Goal: Task Accomplishment & Management: Complete application form

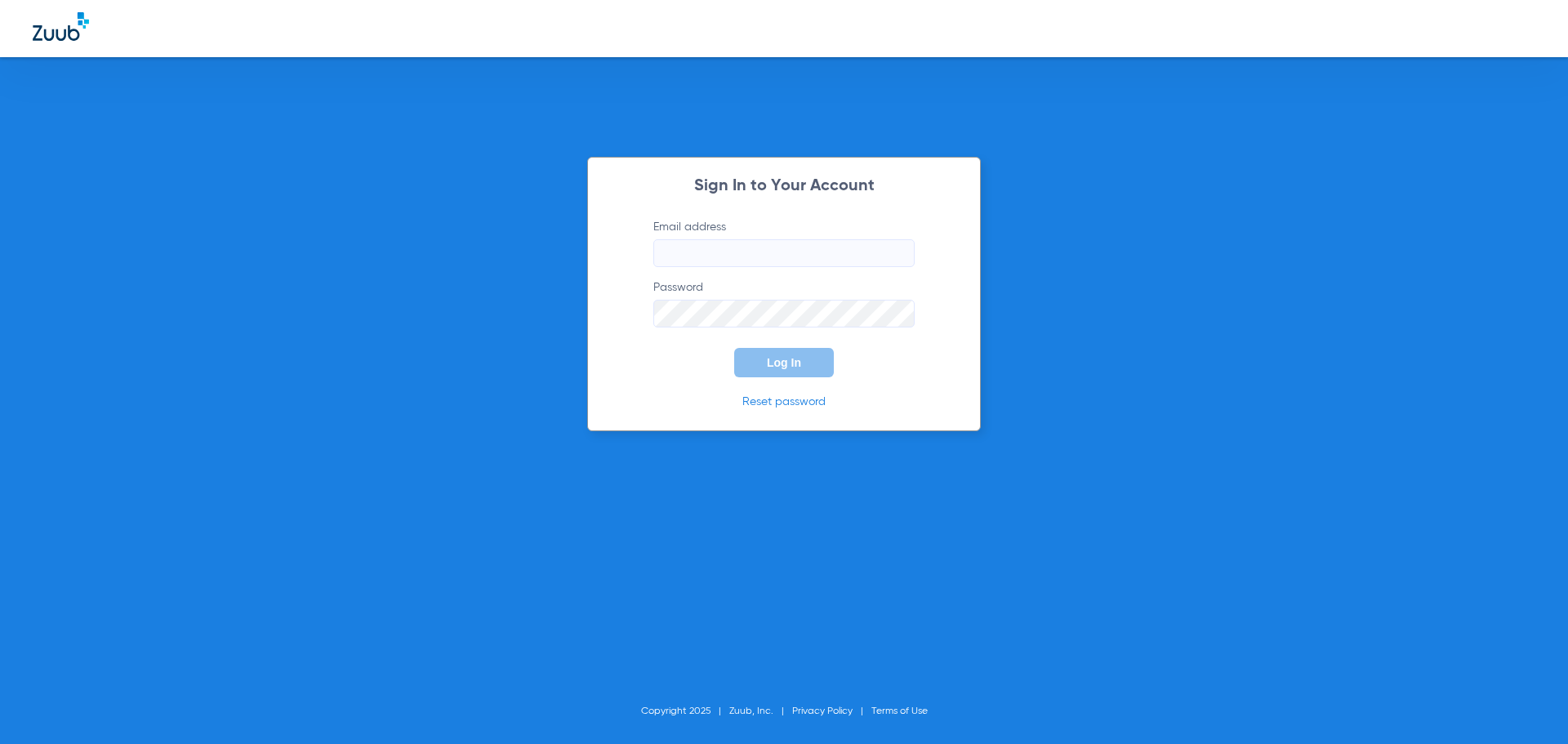
click at [752, 257] on input "Email address" at bounding box center [783, 253] width 261 height 27
click at [822, 256] on input "amberkaminski84" at bounding box center [783, 253] width 261 height 27
type input "[EMAIL_ADDRESS][DOMAIN_NAME]"
click at [734, 348] on button "Log In" at bounding box center [784, 363] width 99 height 29
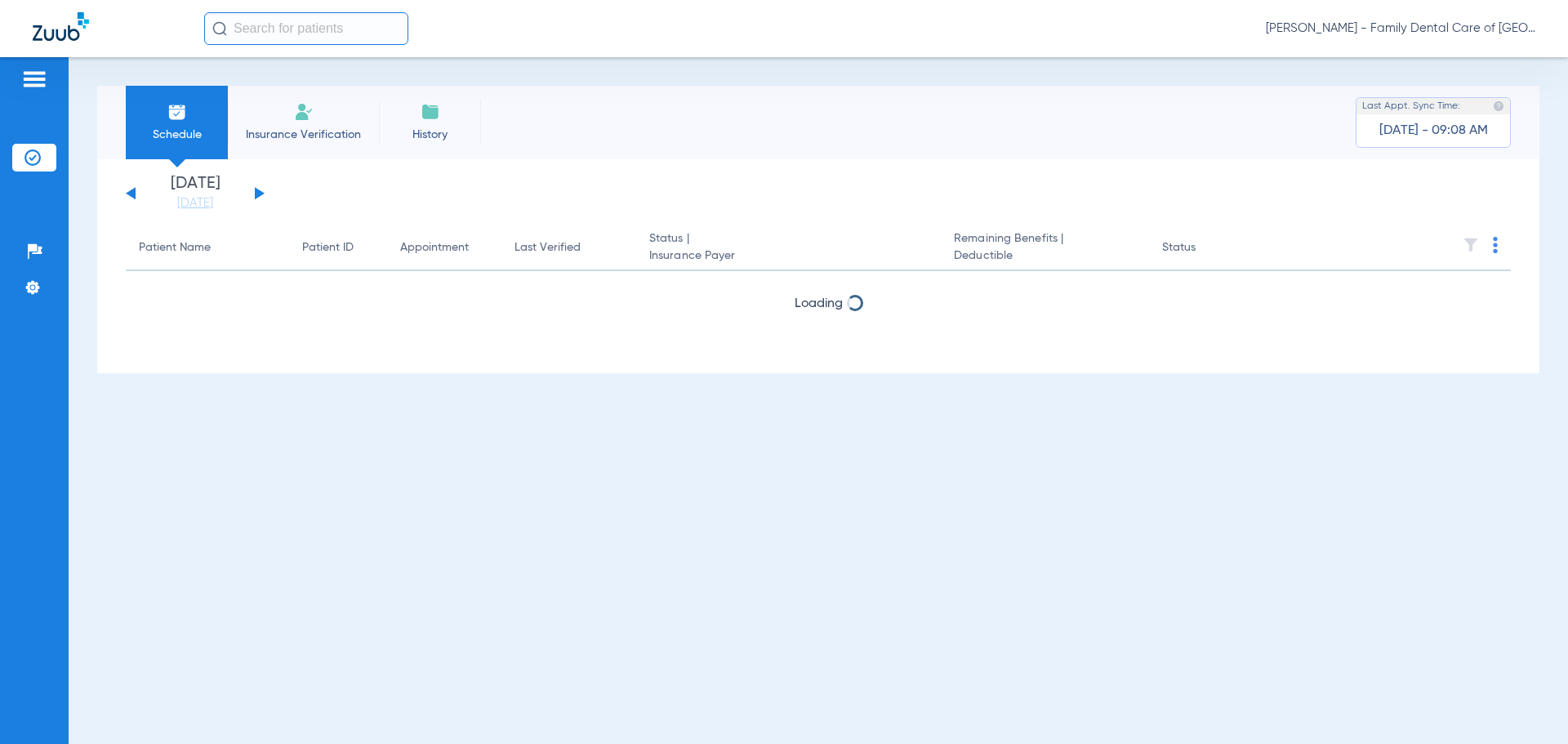
click at [273, 138] on span "Insurance Verification" at bounding box center [303, 135] width 127 height 16
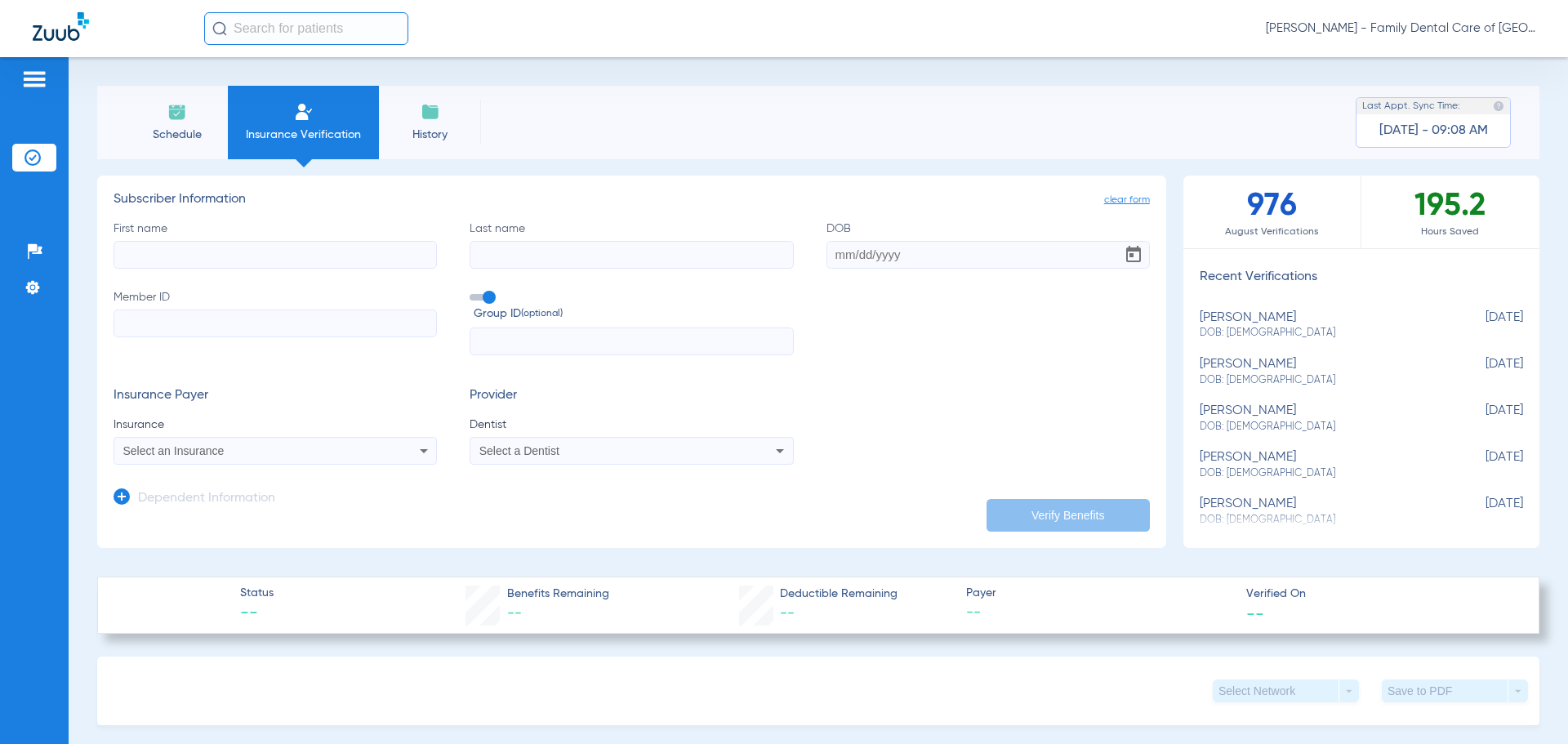
click at [275, 264] on input "First name" at bounding box center [274, 255] width 323 height 27
type input "[PERSON_NAME]"
click at [843, 256] on input "10081963" at bounding box center [988, 255] width 323 height 27
click at [864, 252] on input "10/081963" at bounding box center [988, 255] width 323 height 27
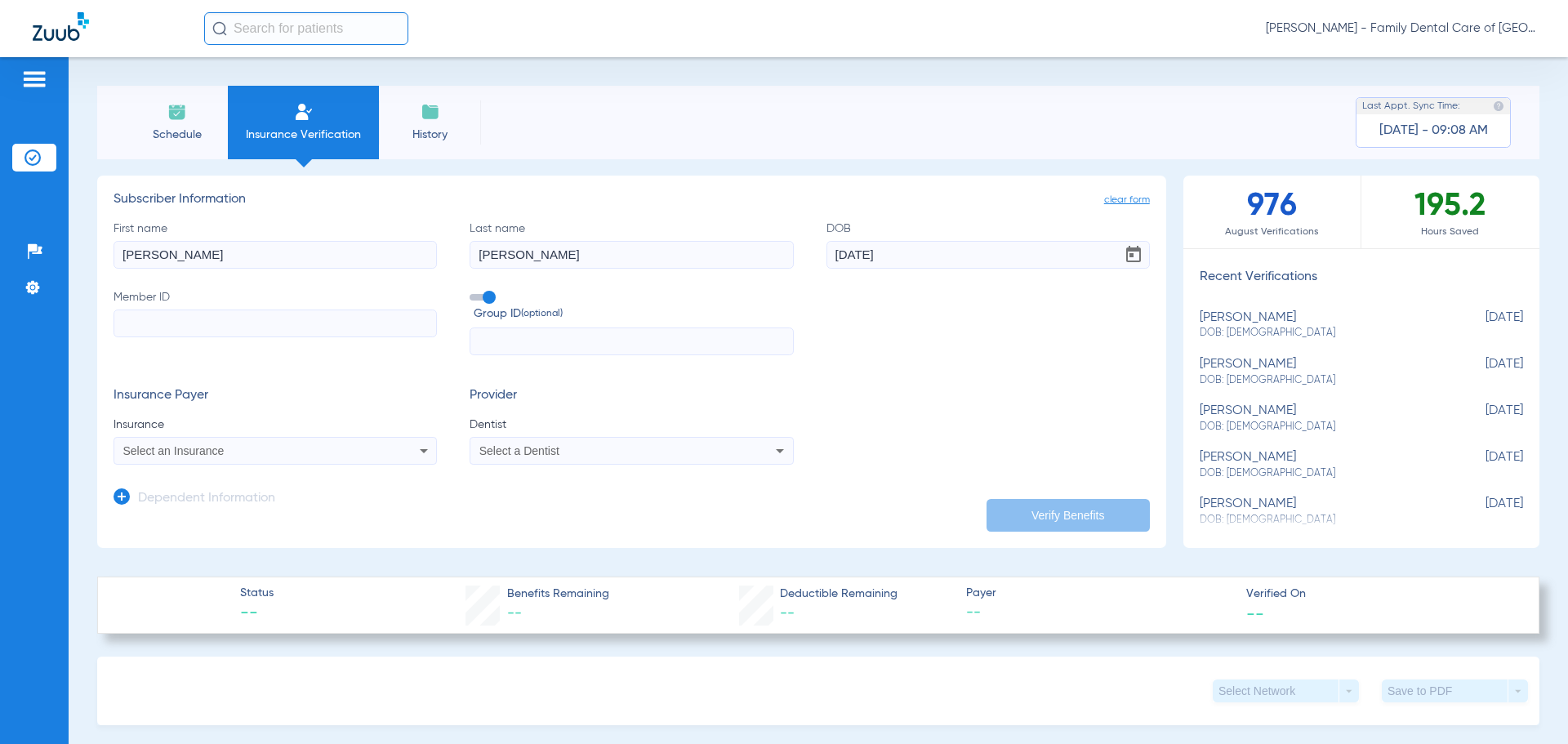
type input "[DATE]"
drag, startPoint x: 178, startPoint y: 326, endPoint x: 177, endPoint y: 285, distance: 41.0
click at [182, 320] on input "Member ID" at bounding box center [274, 323] width 323 height 27
type input "07745934281"
click at [490, 294] on span at bounding box center [482, 297] width 25 height 7
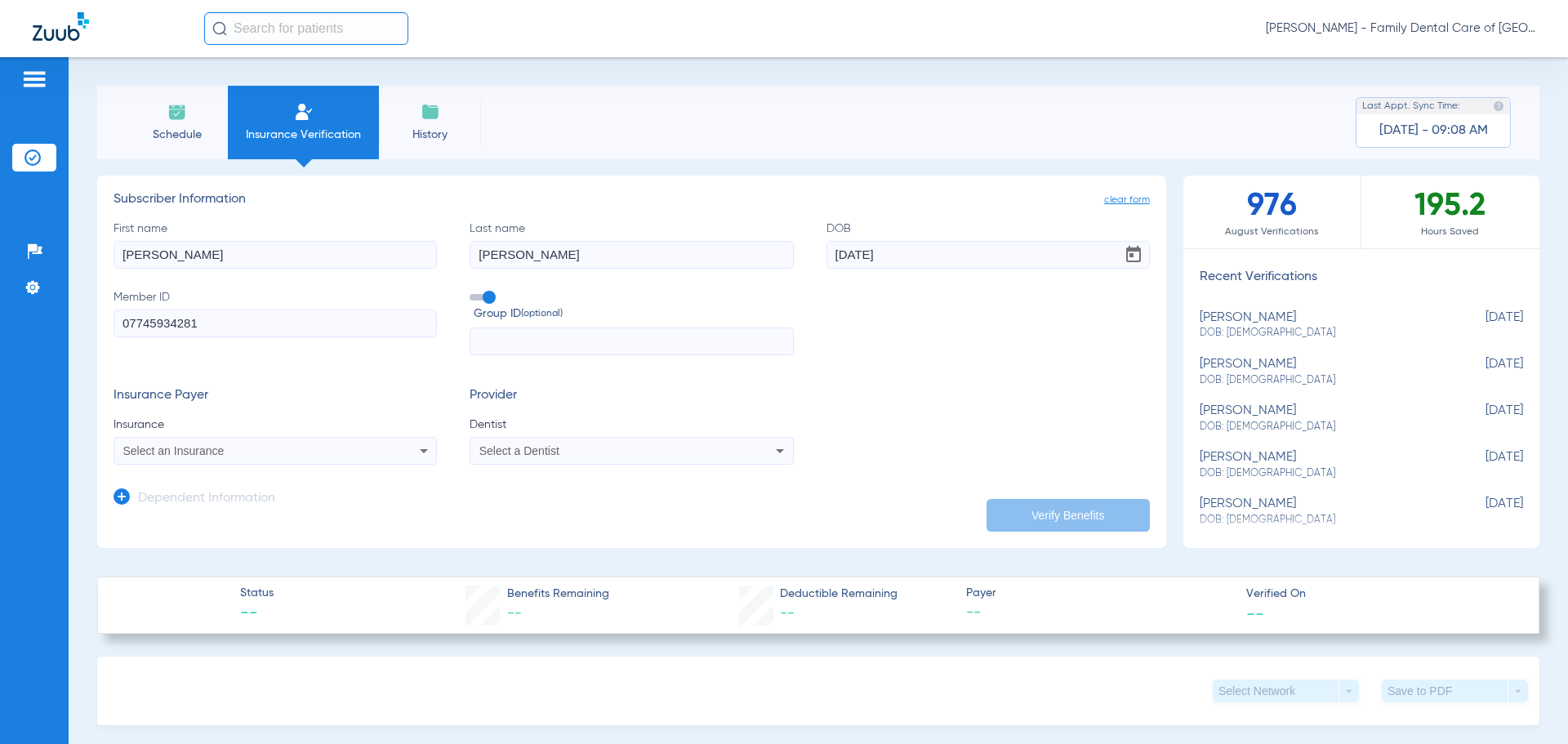
click at [473, 291] on input "Group ID (optional)" at bounding box center [473, 291] width 0 height 0
click at [401, 447] on div "Select an Insurance" at bounding box center [275, 451] width 322 height 20
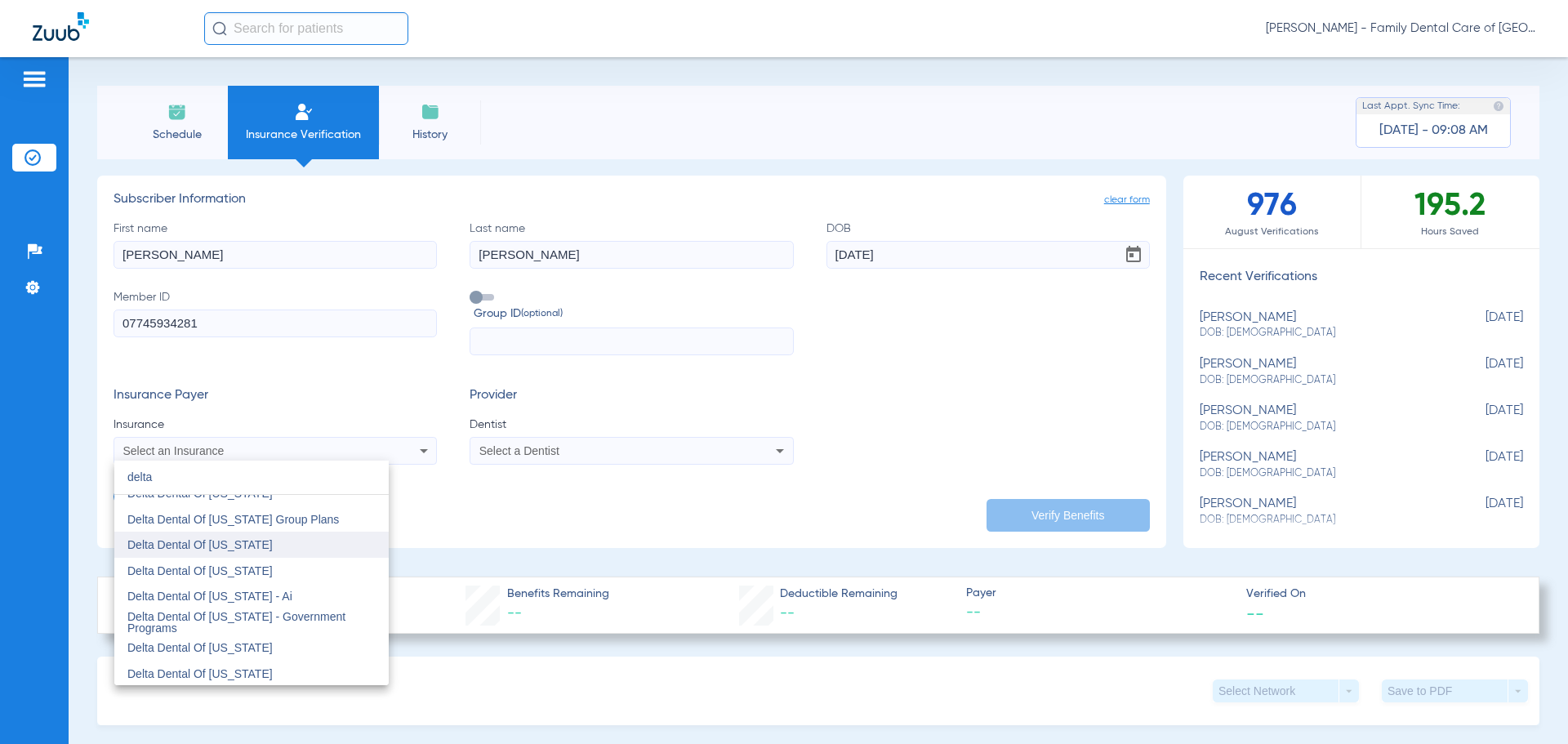
scroll to position [653, 0]
type input "delta"
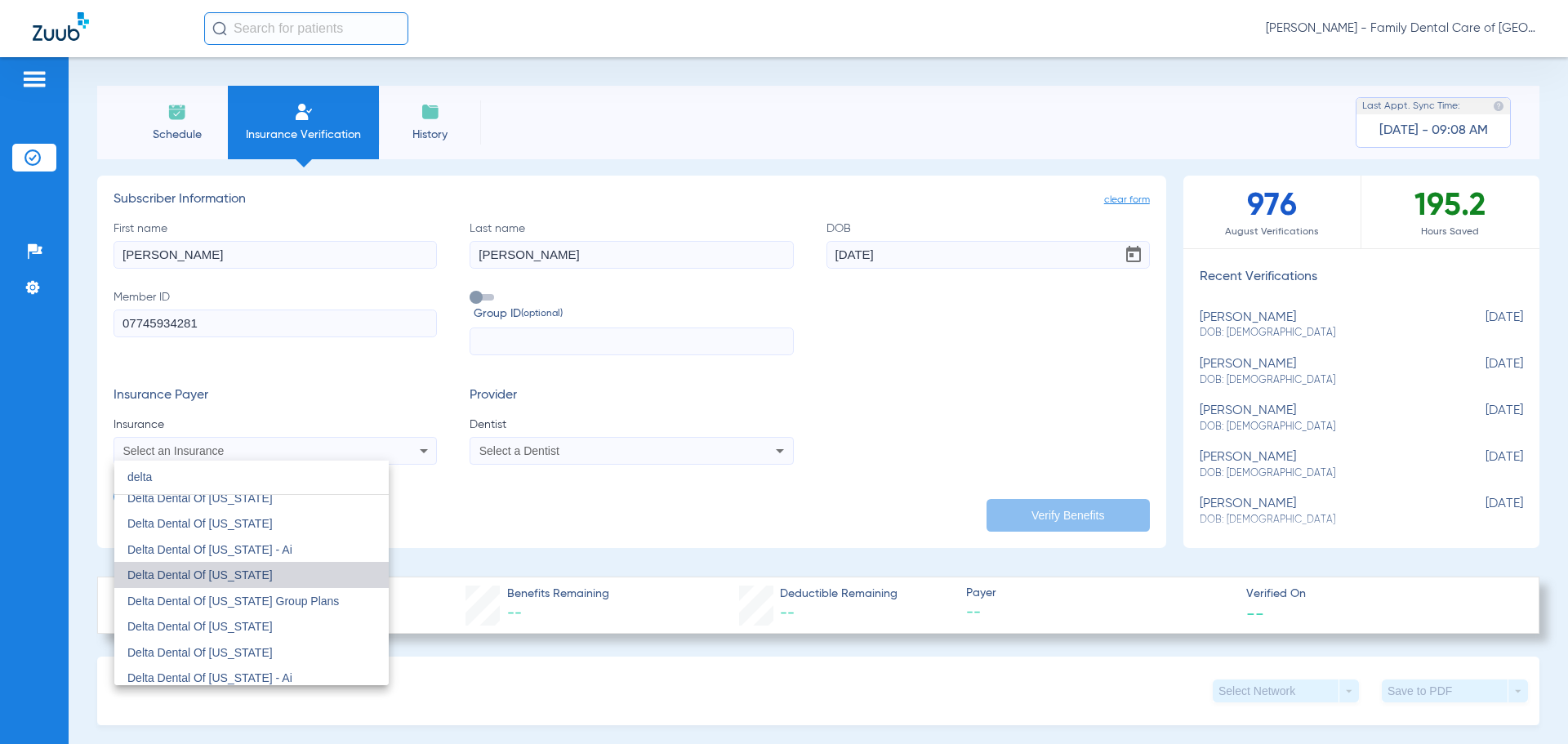
click at [278, 572] on mat-option "Delta Dental Of [US_STATE]" at bounding box center [251, 575] width 274 height 26
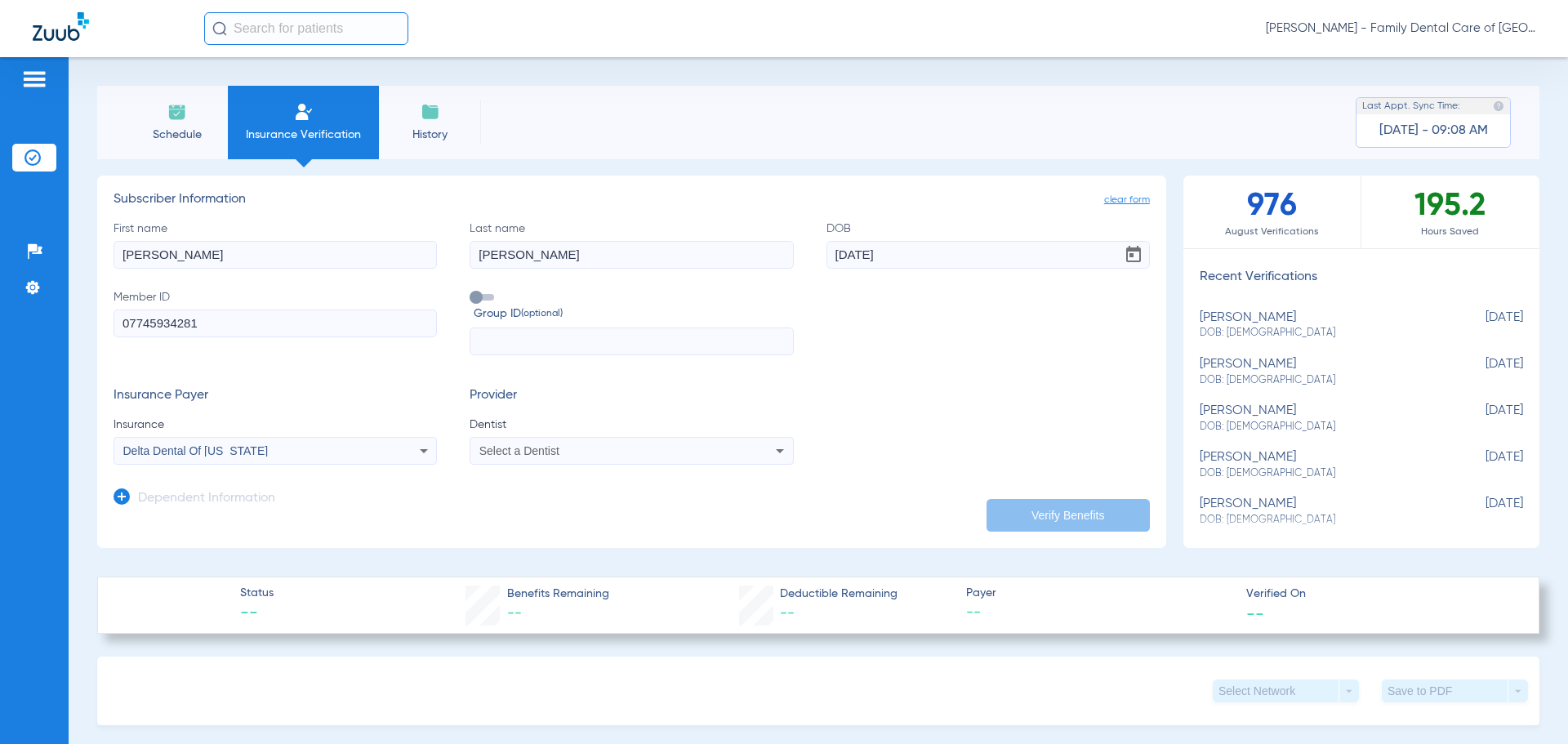
click at [585, 458] on div "Select a Dentist" at bounding box center [631, 451] width 322 height 20
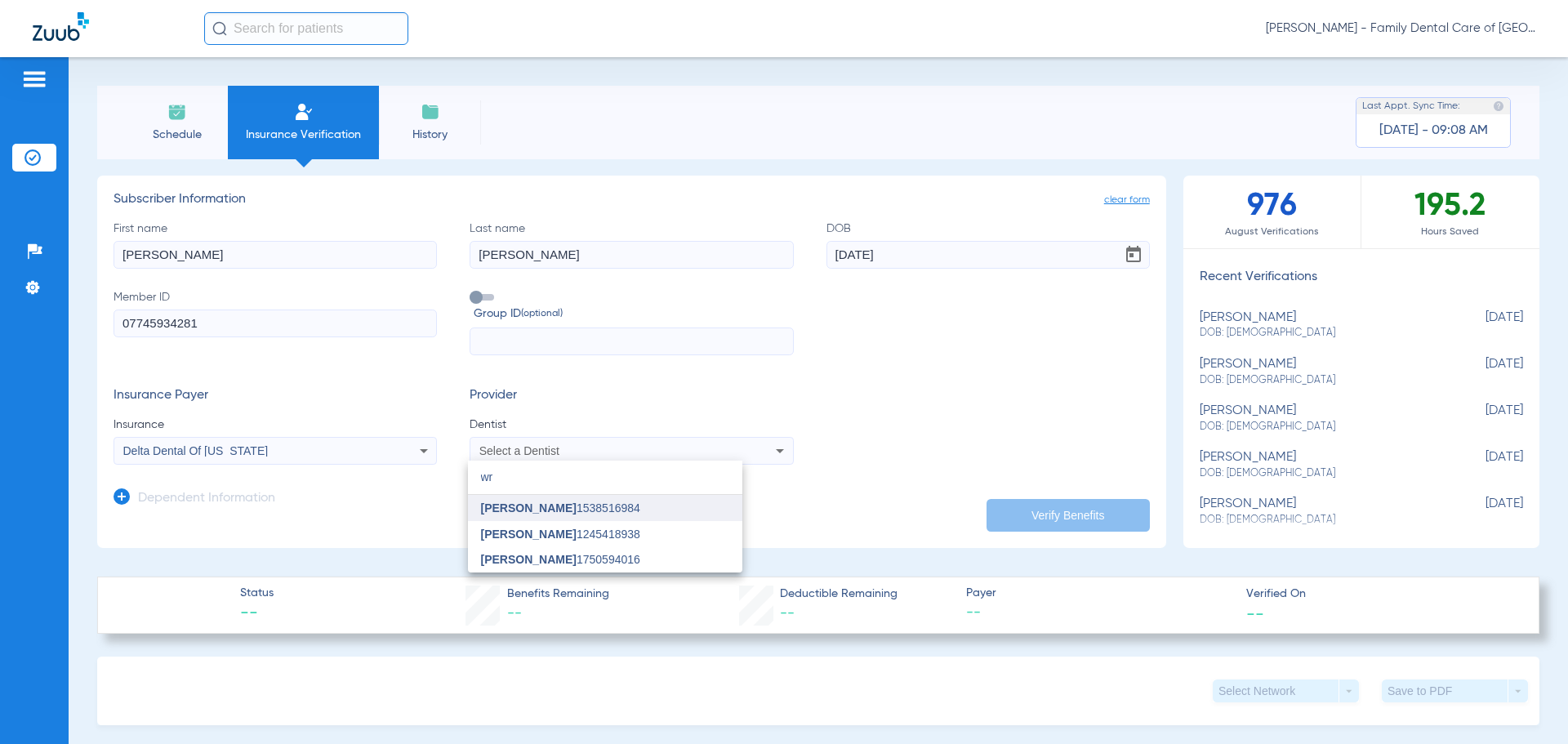
type input "wr"
click at [572, 505] on span "[PERSON_NAME]" at bounding box center [529, 507] width 96 height 13
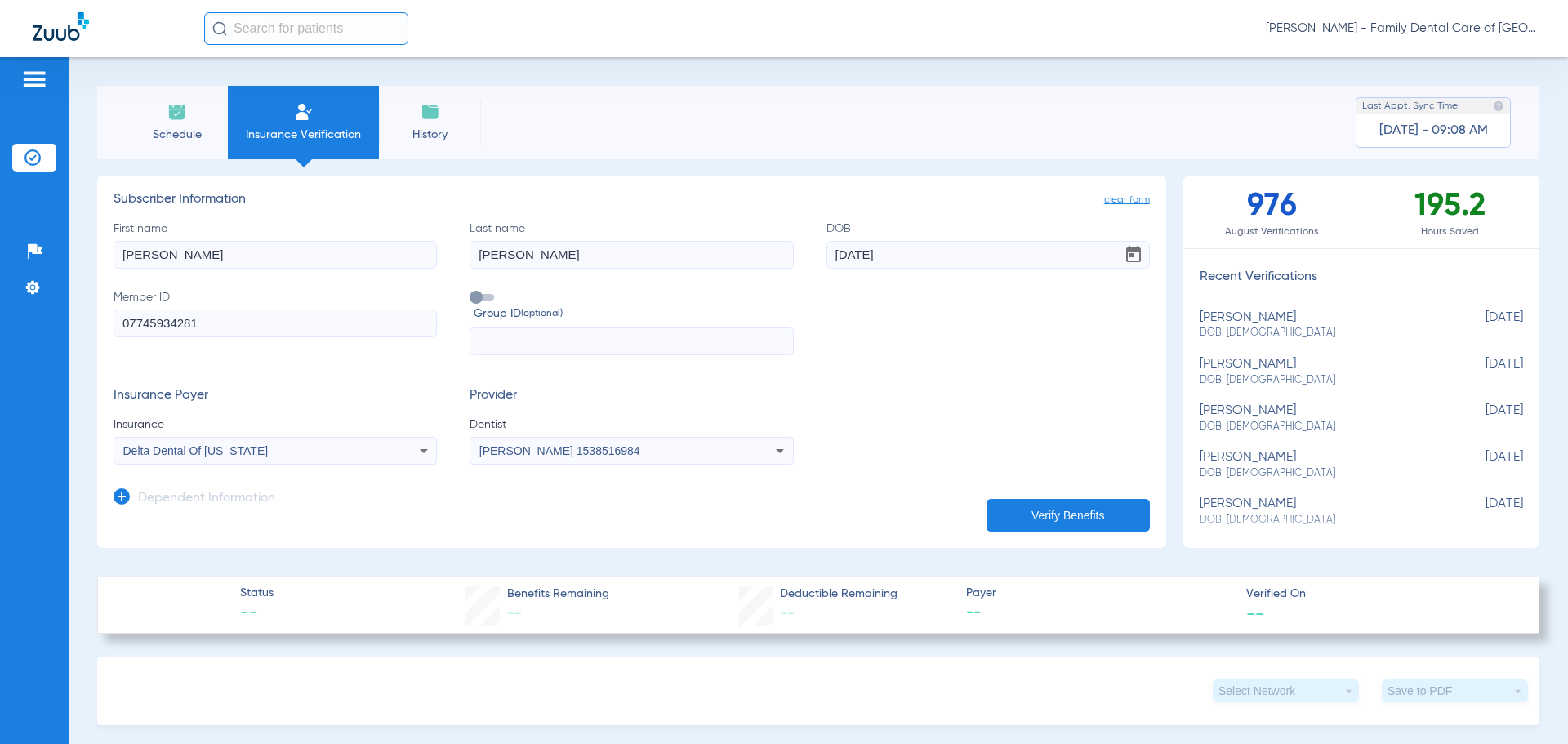
click at [1098, 508] on button "Verify Benefits" at bounding box center [1068, 515] width 164 height 33
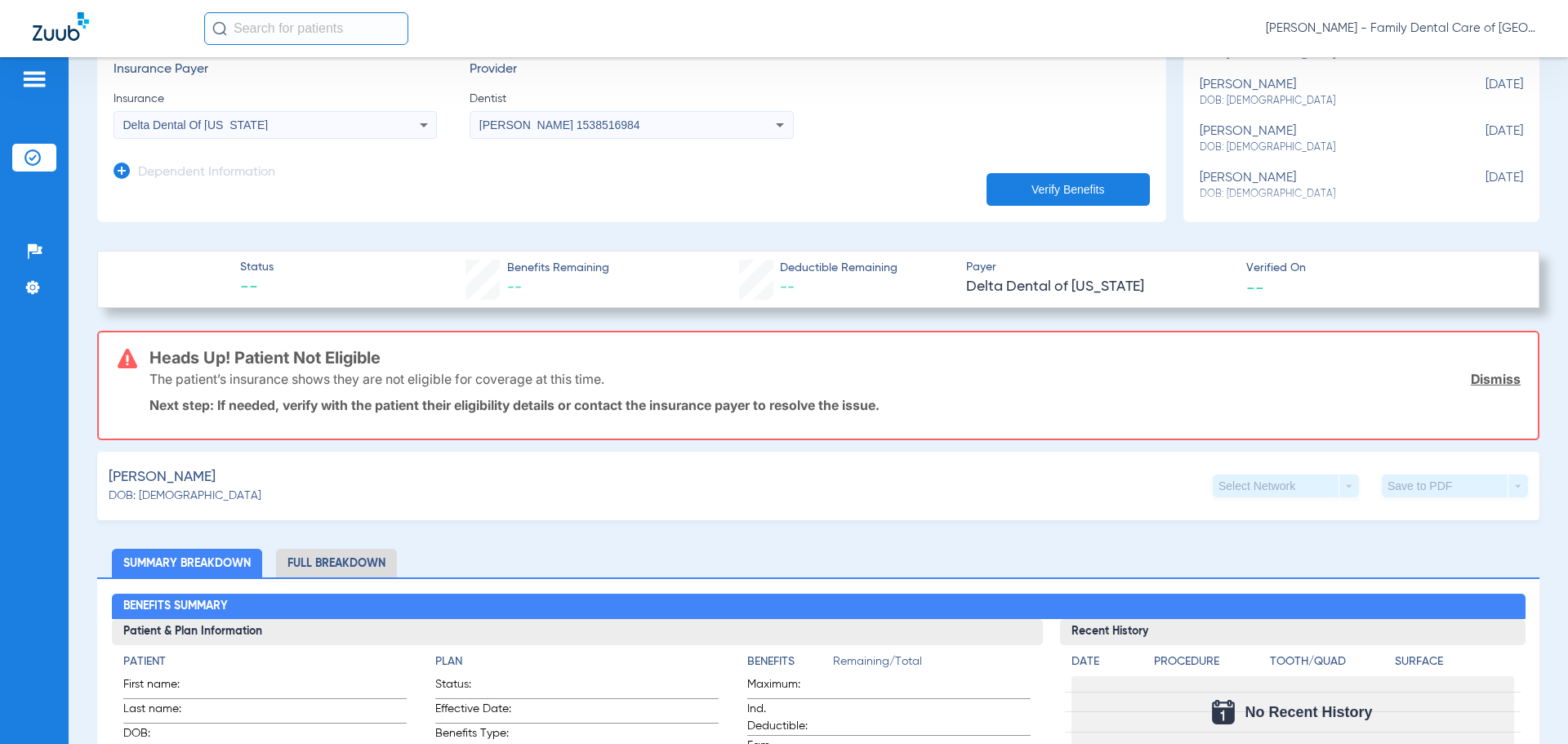
scroll to position [183, 0]
